Goal: Task Accomplishment & Management: Manage account settings

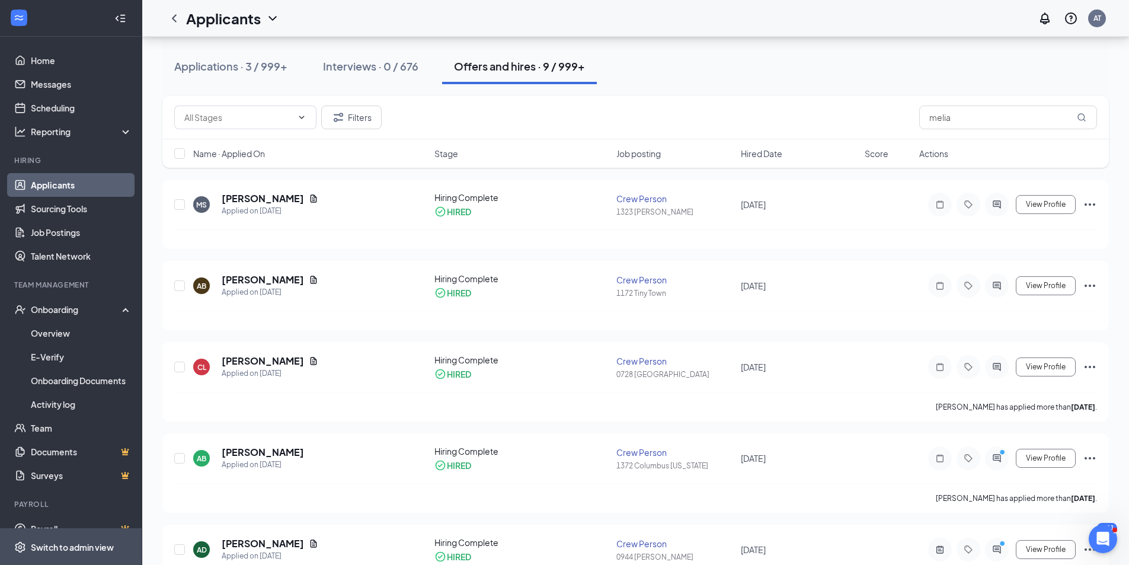
click at [58, 554] on span "Switch to admin view" at bounding box center [81, 547] width 101 height 36
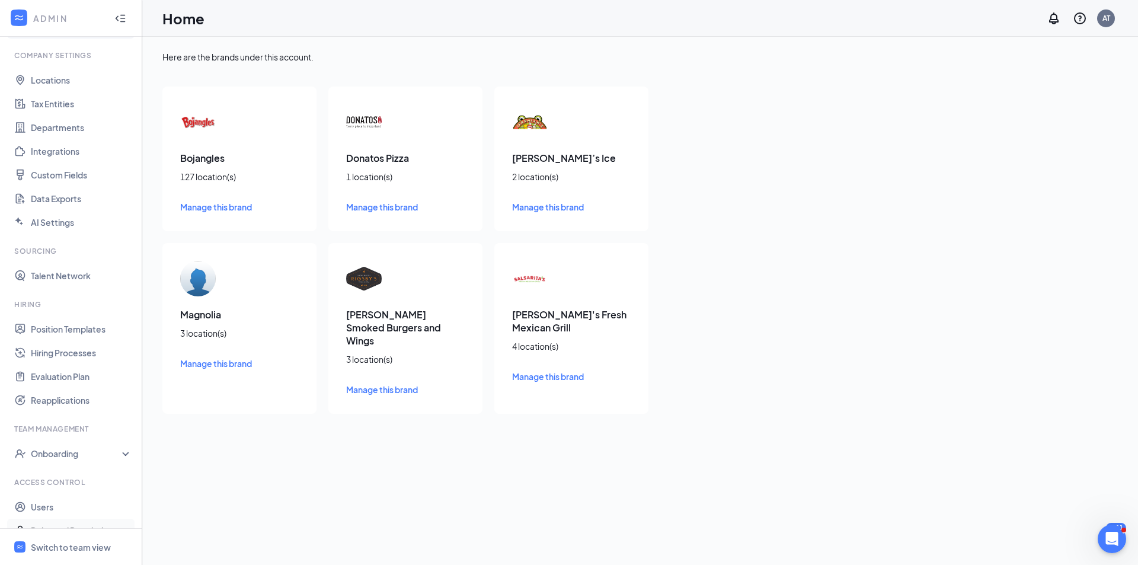
scroll to position [53, 0]
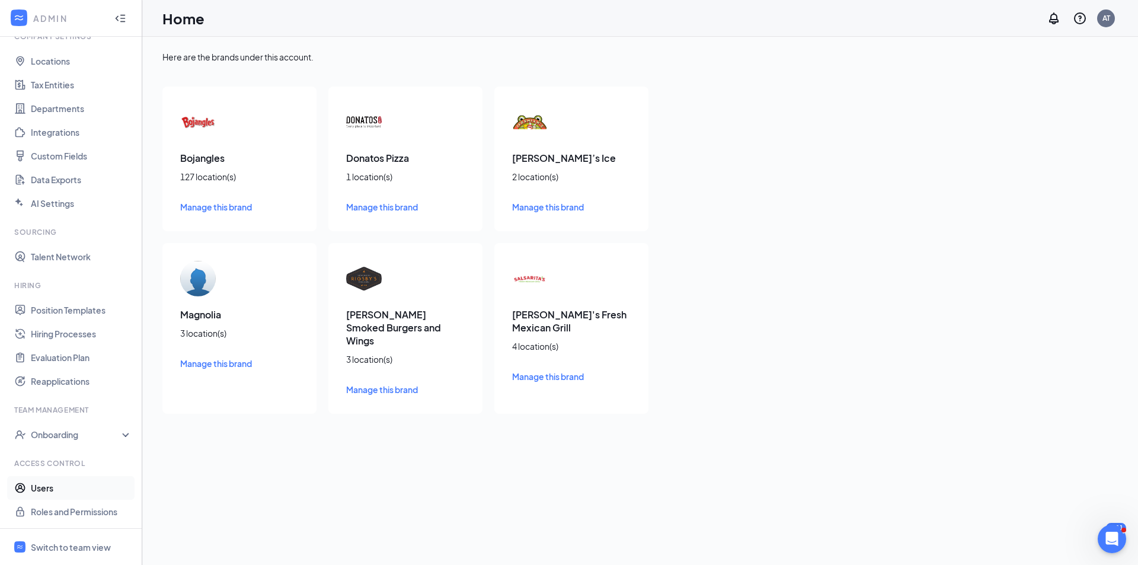
click at [58, 491] on link "Users" at bounding box center [81, 488] width 101 height 24
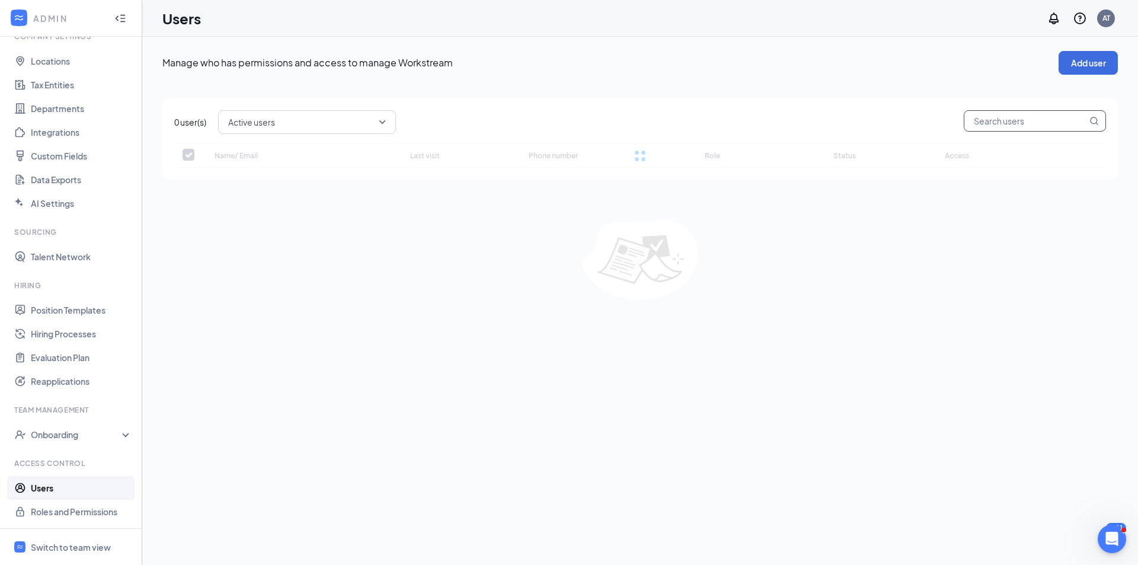
click at [1019, 125] on input "text" at bounding box center [1026, 121] width 123 height 20
checkbox input "false"
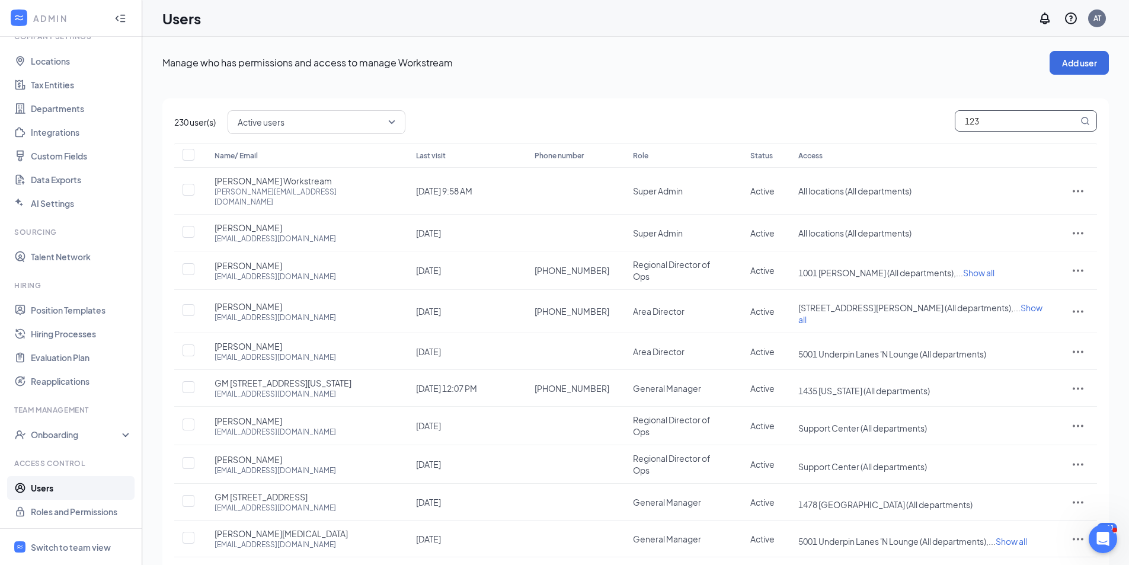
type input "1232"
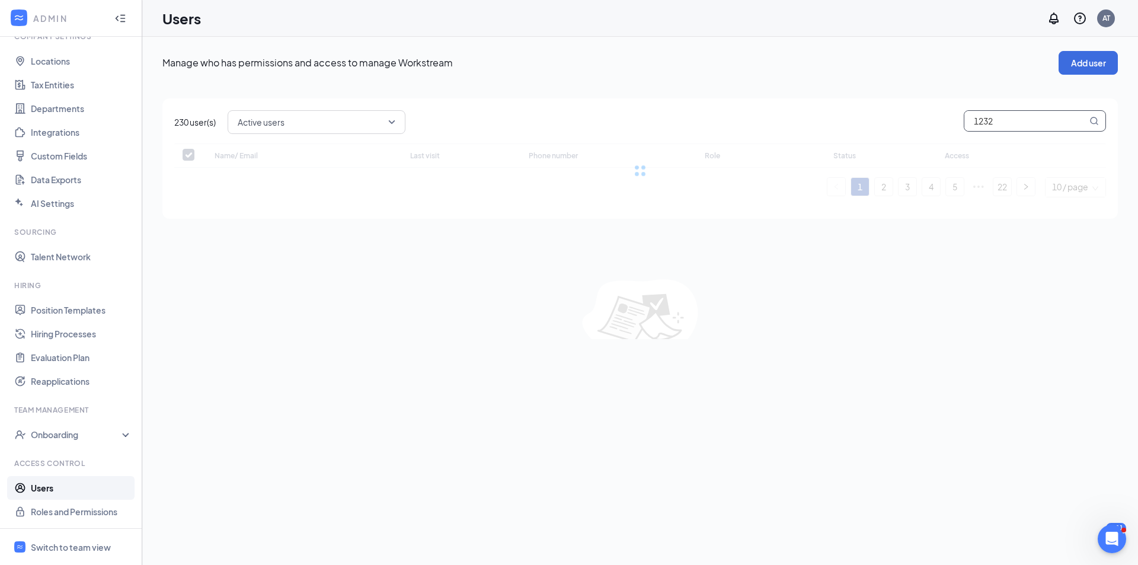
checkbox input "false"
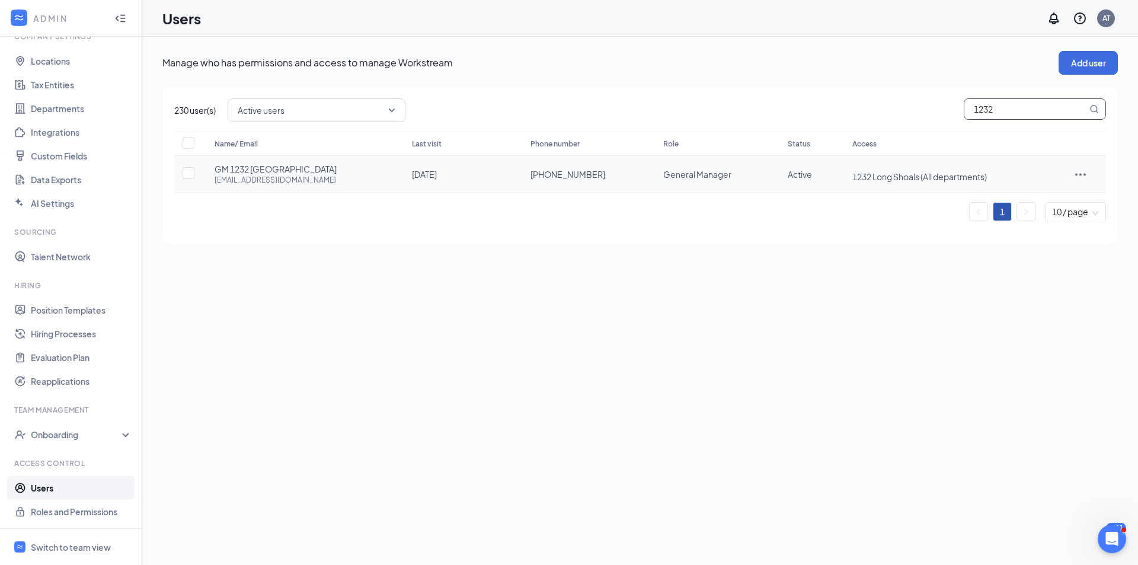
type input "1232"
click at [1080, 177] on icon "ActionsIcon" at bounding box center [1081, 174] width 14 height 14
click at [1048, 229] on span "Reset password" at bounding box center [1042, 226] width 63 height 11
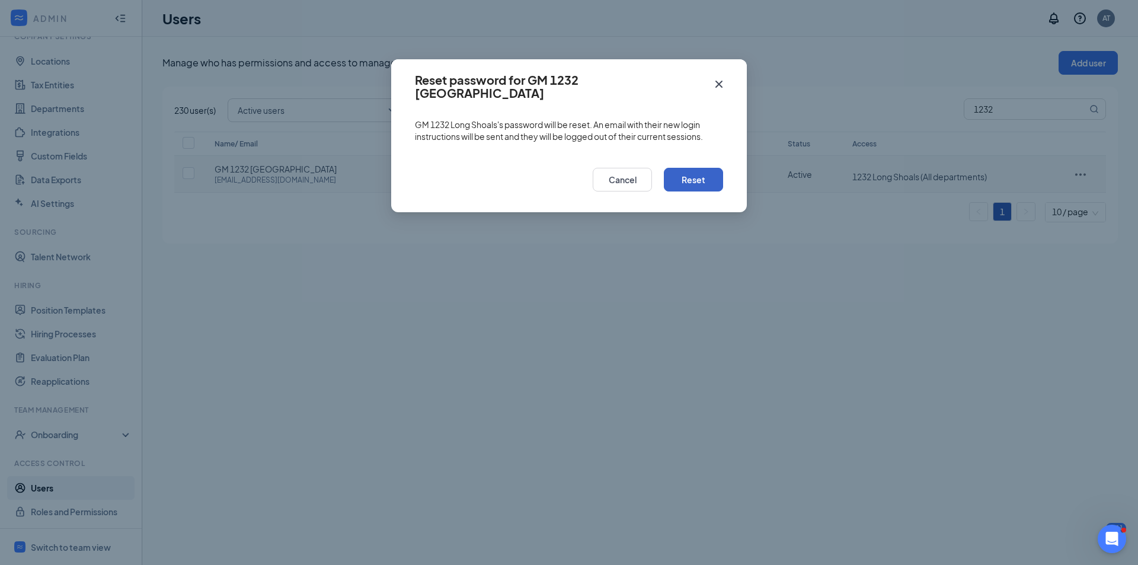
click at [682, 186] on button "Reset" at bounding box center [693, 180] width 59 height 24
